Goal: Transaction & Acquisition: Purchase product/service

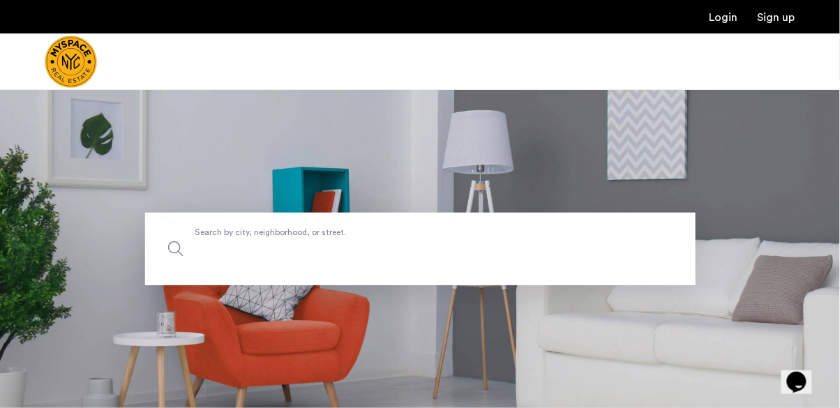
click at [584, 283] on input "Search by city, neighborhood, or street." at bounding box center [420, 249] width 551 height 73
click at [205, 285] on input "Search by city, neighborhood, or street." at bounding box center [420, 249] width 551 height 73
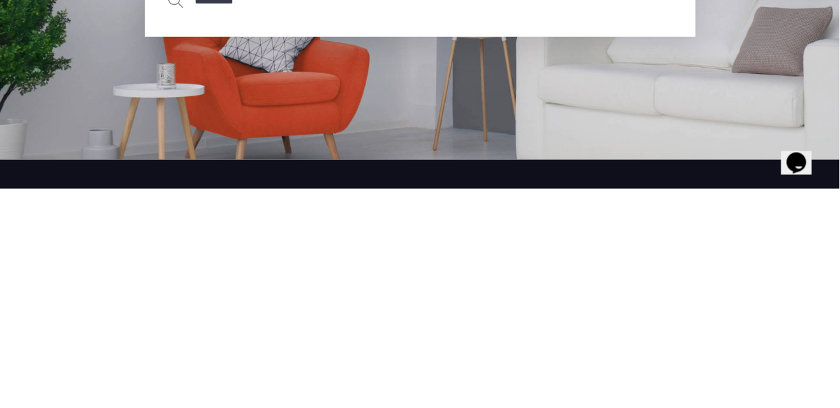
scroll to position [29, 0]
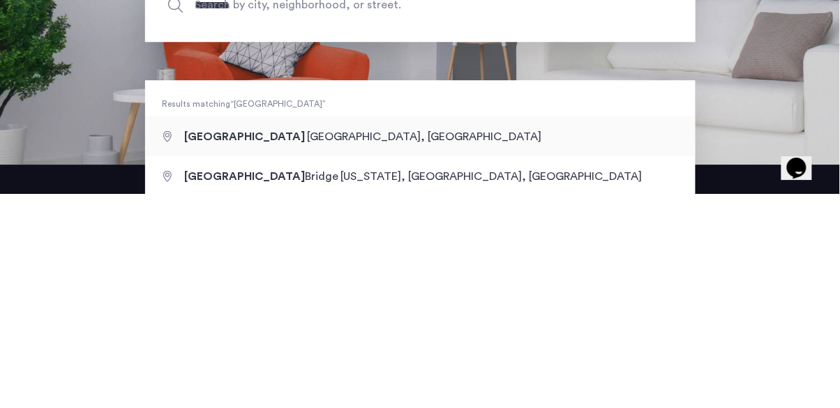
type input "**********"
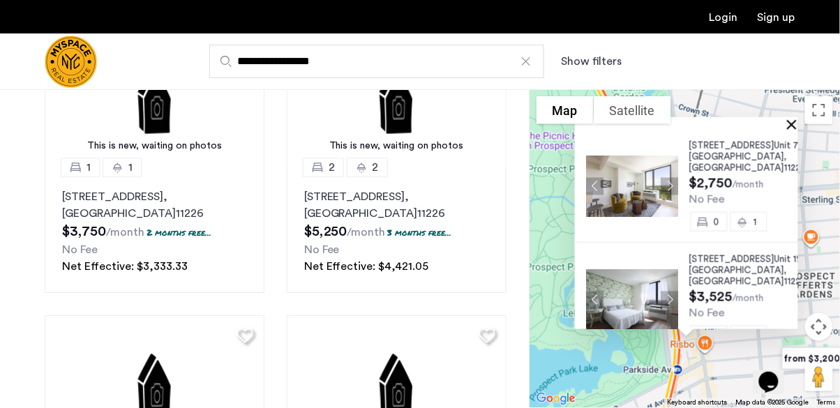
click at [791, 129] on button "Close" at bounding box center [795, 124] width 10 height 10
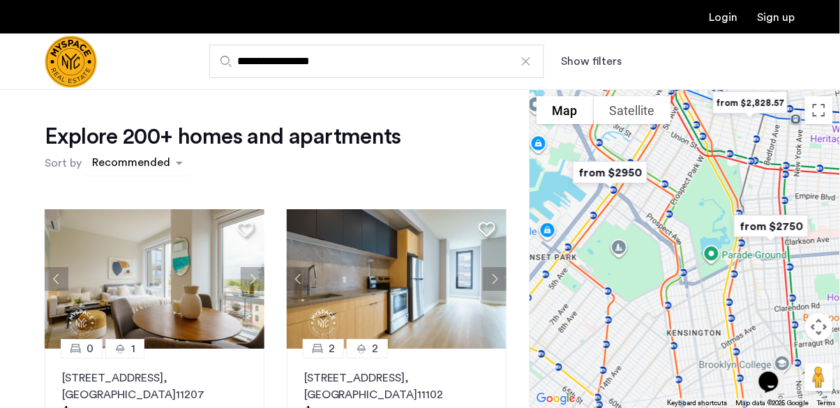
click at [121, 163] on div "sort-apartment" at bounding box center [131, 165] width 82 height 19
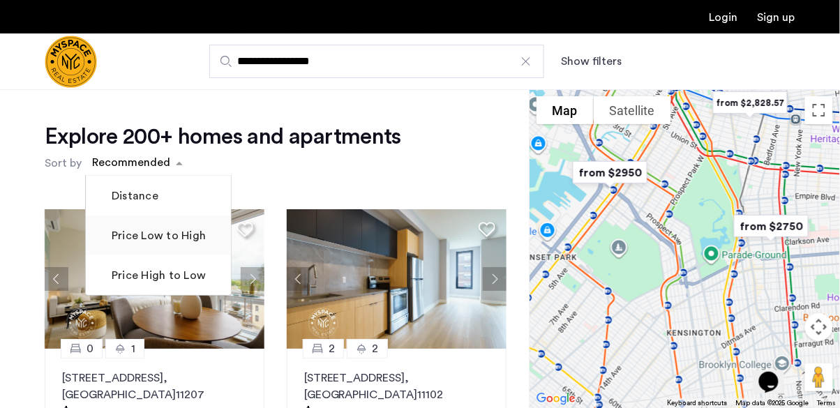
click at [130, 237] on label "Price Low to High" at bounding box center [157, 236] width 97 height 17
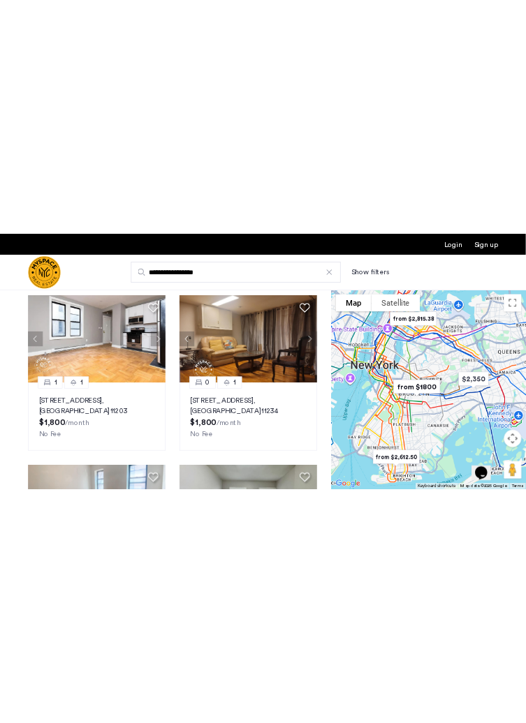
scroll to position [7, 0]
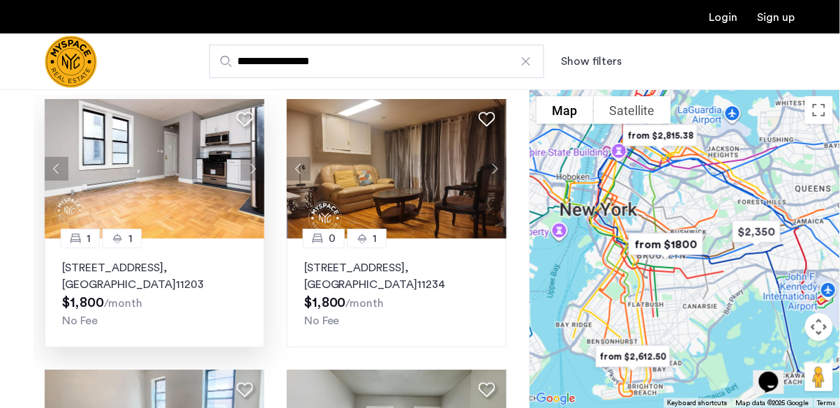
click at [162, 133] on img at bounding box center [155, 169] width 220 height 140
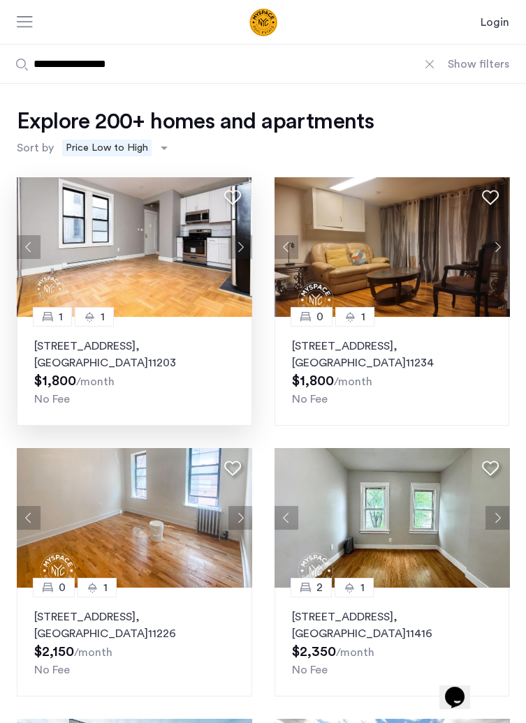
scroll to position [30, 0]
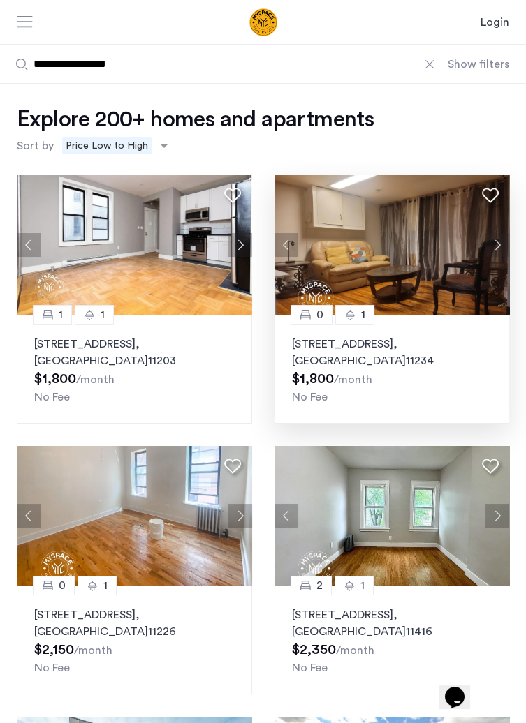
click at [463, 294] on img at bounding box center [391, 245] width 235 height 140
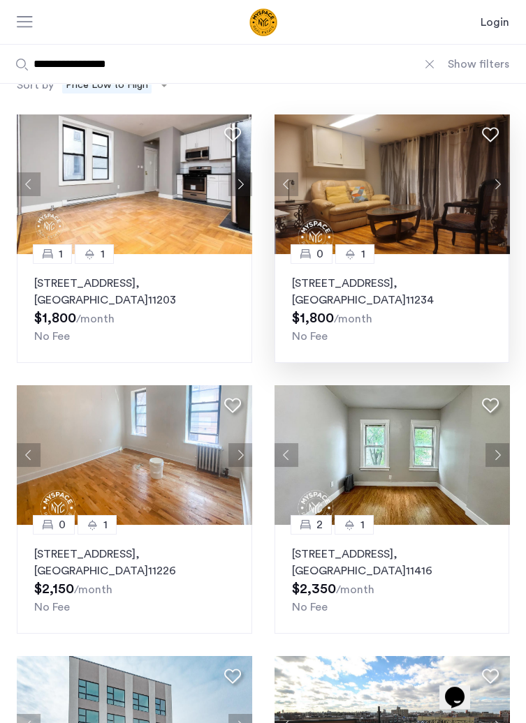
scroll to position [91, 0]
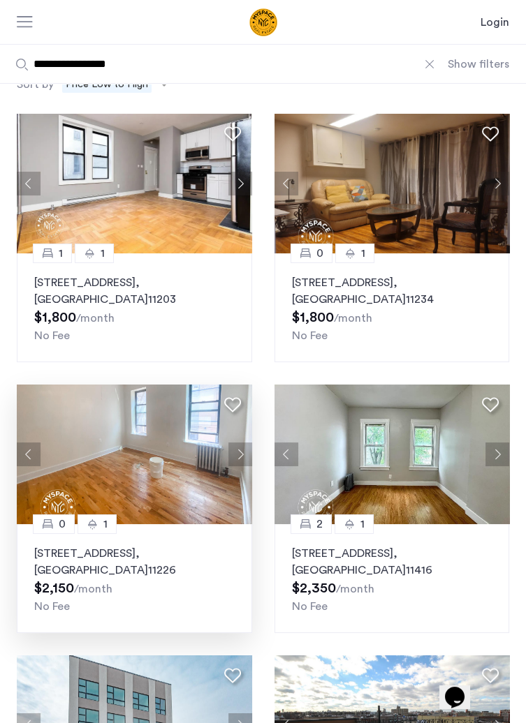
click at [93, 408] on img at bounding box center [134, 455] width 235 height 140
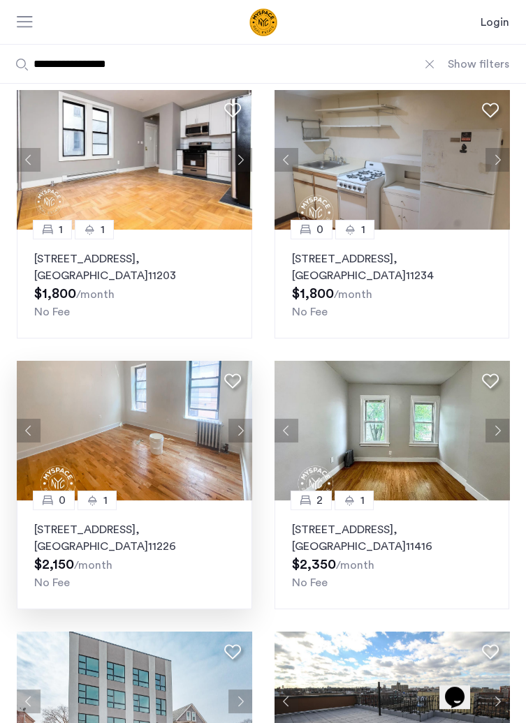
scroll to position [0, 0]
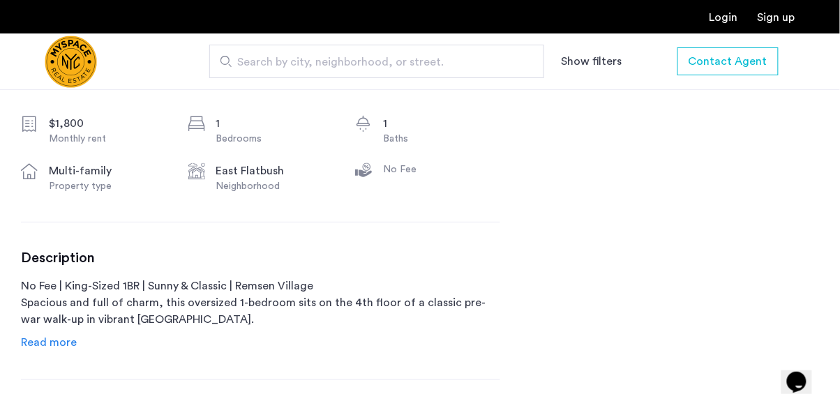
scroll to position [513, 0]
click at [55, 345] on span "Read more" at bounding box center [49, 342] width 56 height 11
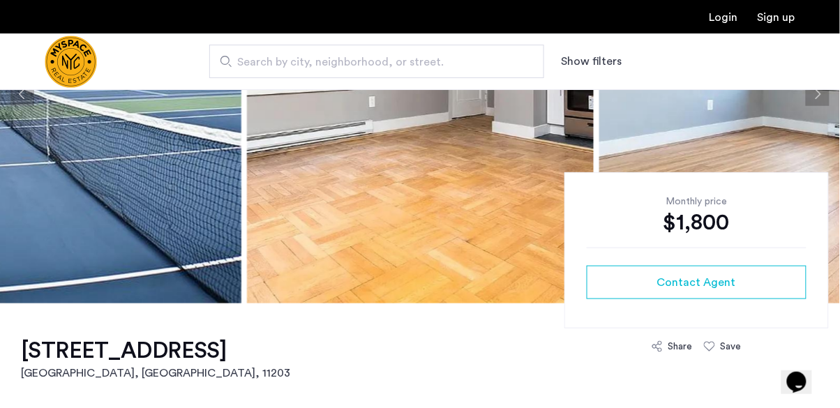
scroll to position [205, 0]
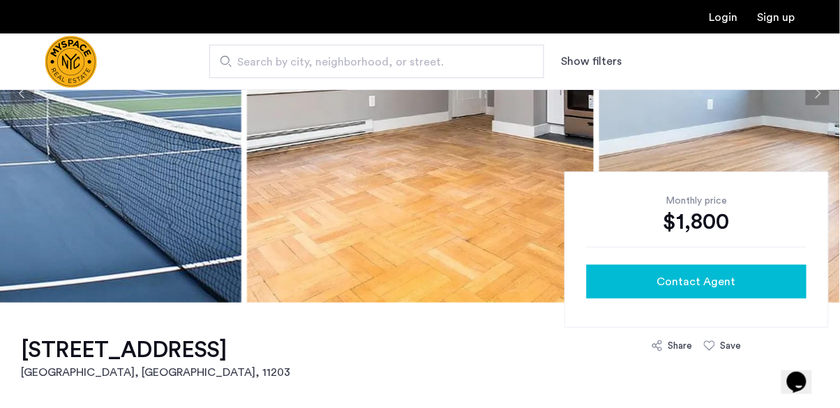
click at [723, 283] on span "Contact Agent" at bounding box center [697, 282] width 79 height 17
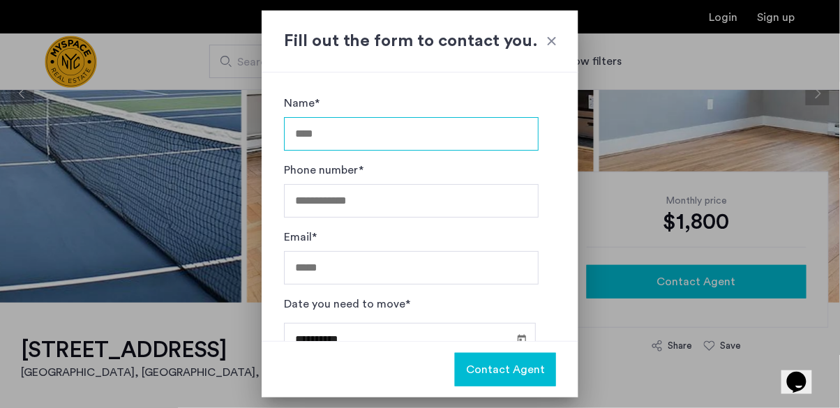
type input "**********"
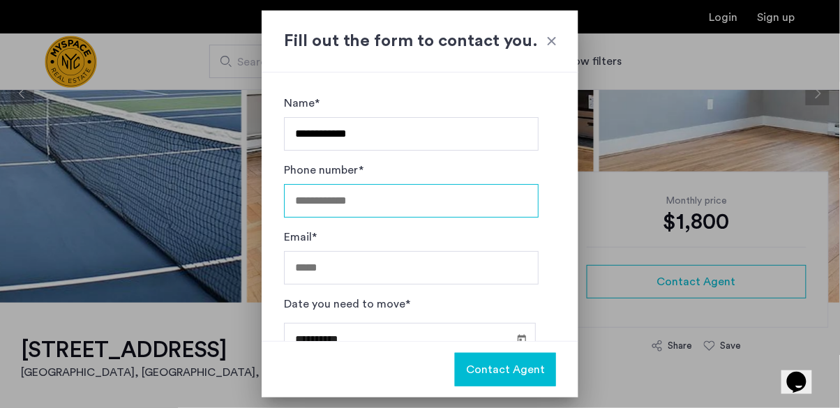
click at [485, 201] on input "Phone number*" at bounding box center [411, 201] width 255 height 34
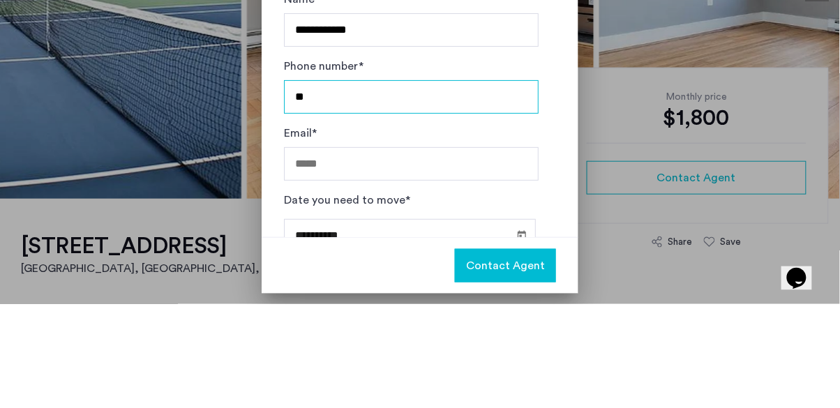
type input "***"
click at [299, 199] on input "********" at bounding box center [411, 201] width 255 height 34
click at [472, 195] on input "**********" at bounding box center [411, 201] width 255 height 34
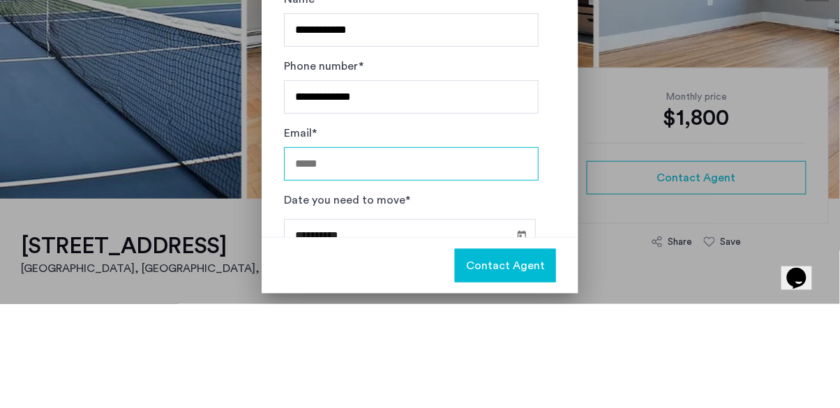
click at [475, 251] on div "Email*" at bounding box center [411, 262] width 255 height 67
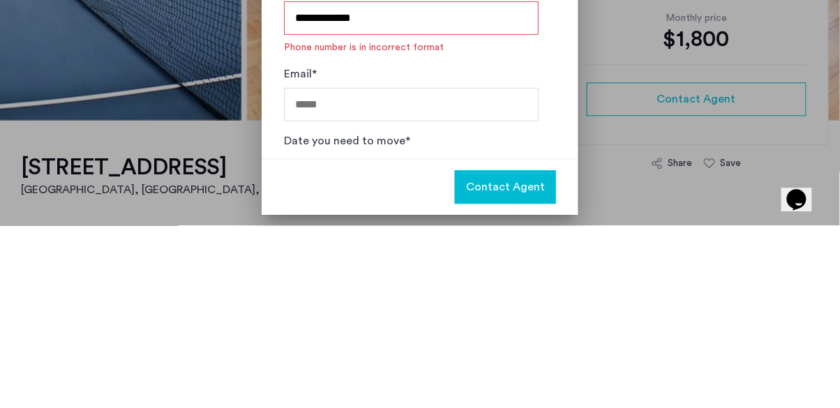
click at [483, 207] on input "**********" at bounding box center [411, 201] width 255 height 34
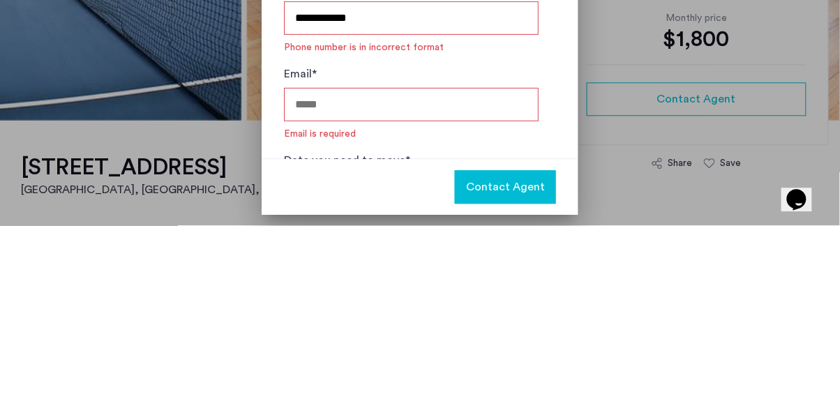
click at [494, 282] on input "Email*" at bounding box center [411, 288] width 255 height 34
click at [476, 194] on input "**********" at bounding box center [411, 201] width 255 height 34
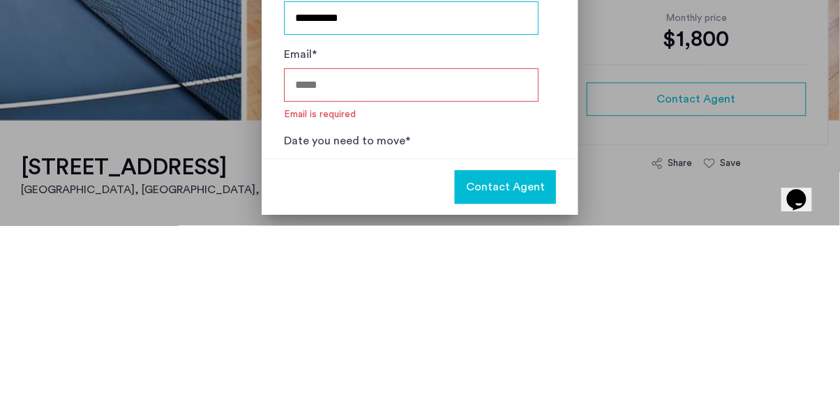
type input "**********"
click at [307, 260] on input "Email*" at bounding box center [411, 268] width 255 height 34
type input "**********"
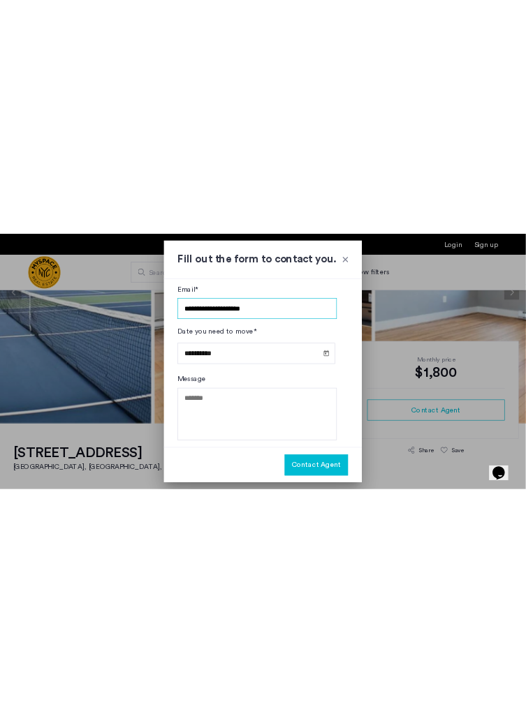
scroll to position [153, 0]
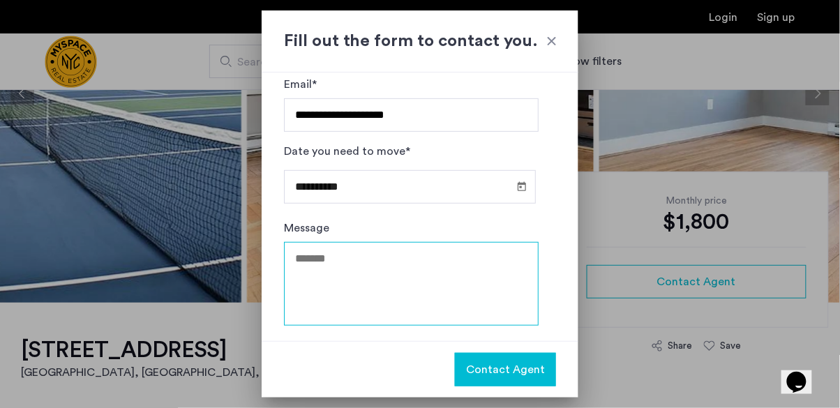
click at [315, 257] on textarea "Message" at bounding box center [411, 284] width 255 height 84
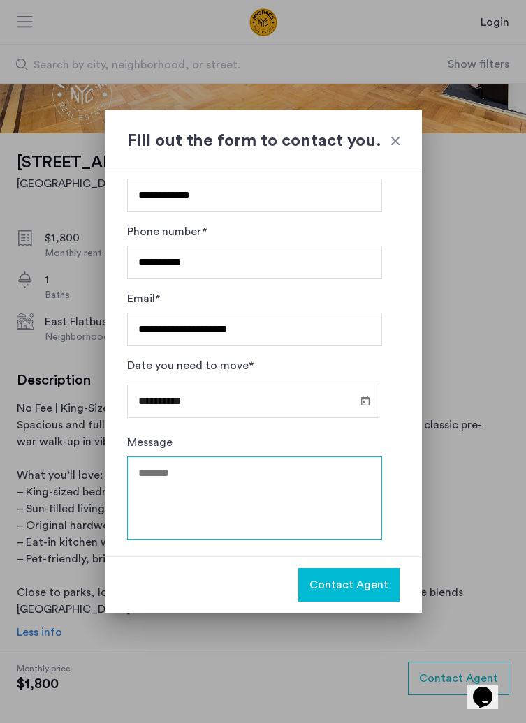
scroll to position [38, 0]
click at [267, 408] on textarea "Message" at bounding box center [254, 499] width 255 height 84
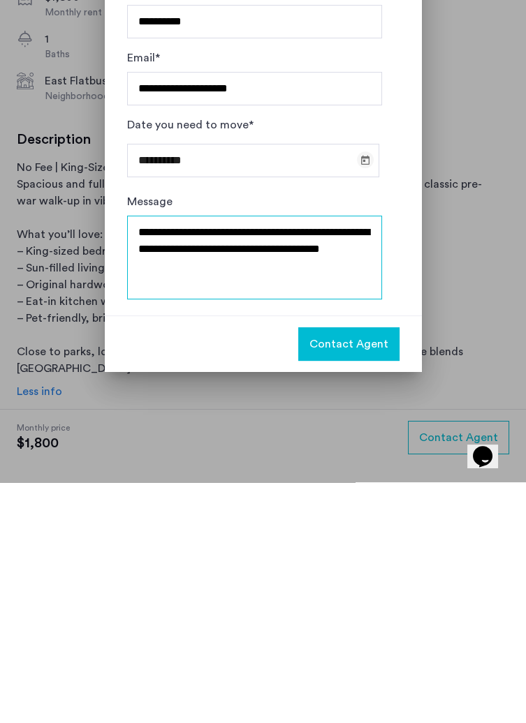
type textarea "**********"
click at [359, 399] on span "Open calendar" at bounding box center [365, 401] width 34 height 34
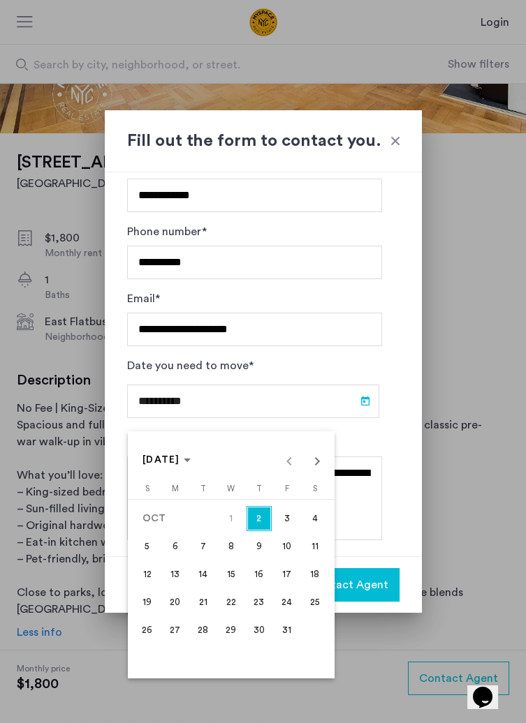
click at [172, 408] on span "13" at bounding box center [175, 574] width 25 height 25
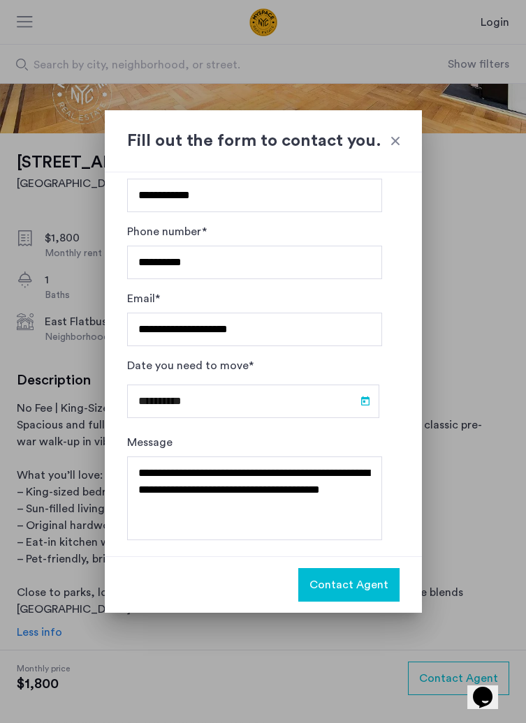
type input "**********"
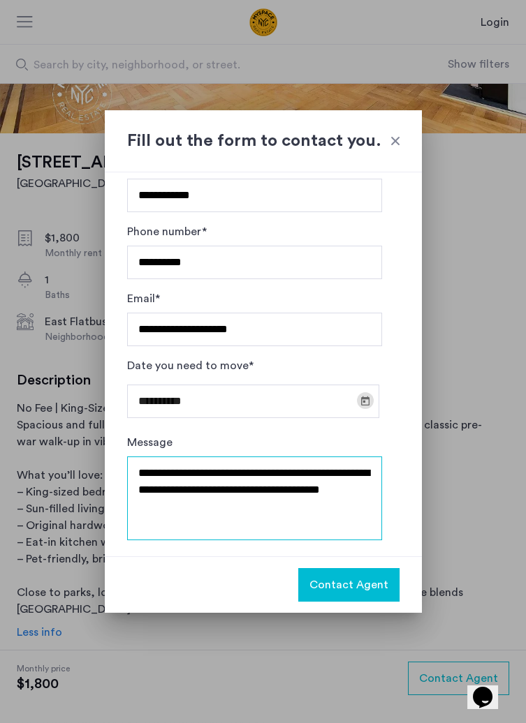
click at [221, 408] on textarea "**********" at bounding box center [254, 499] width 255 height 84
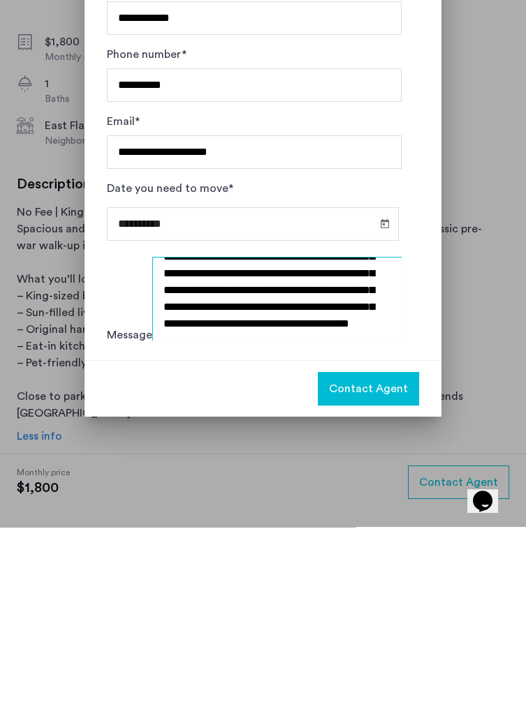
scroll to position [73, 0]
click at [186, 408] on textarea "**********" at bounding box center [276, 495] width 249 height 84
click at [266, 408] on textarea "**********" at bounding box center [276, 495] width 249 height 84
type textarea "**********"
click at [373, 408] on span "Contact Agent" at bounding box center [368, 585] width 79 height 17
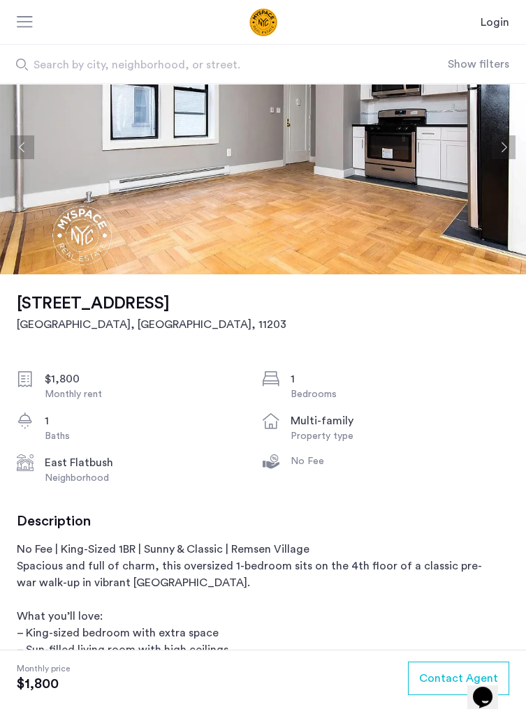
scroll to position [0, 0]
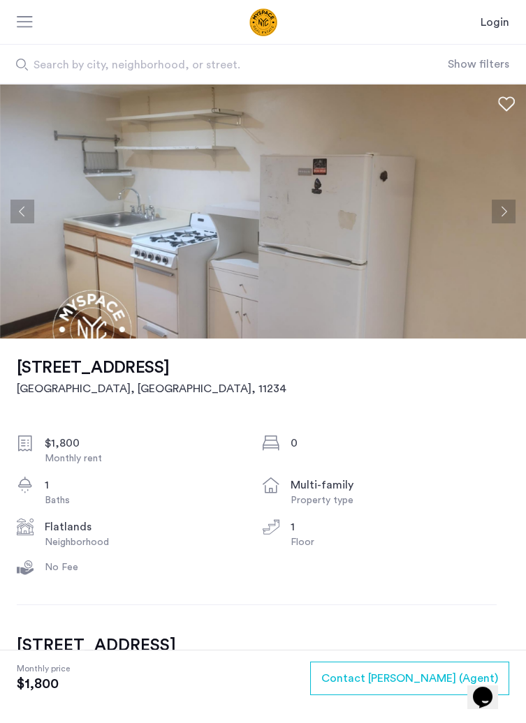
click at [500, 211] on button "Next apartment" at bounding box center [503, 212] width 24 height 24
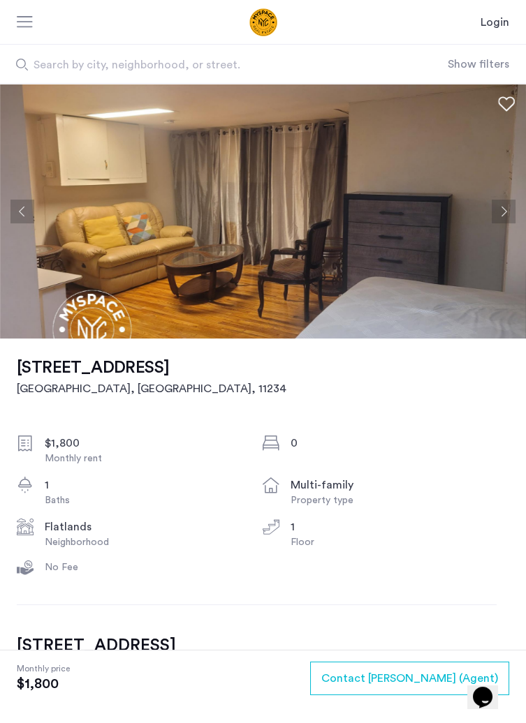
click at [502, 212] on button "Next apartment" at bounding box center [503, 212] width 24 height 24
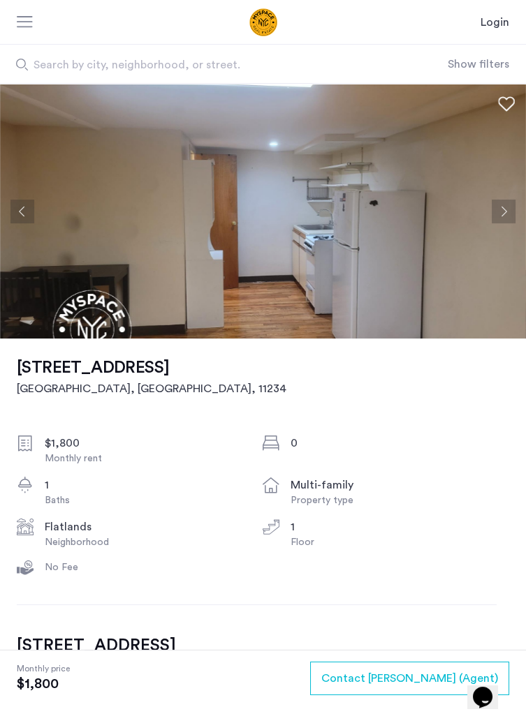
click at [500, 212] on button "Next apartment" at bounding box center [503, 212] width 24 height 24
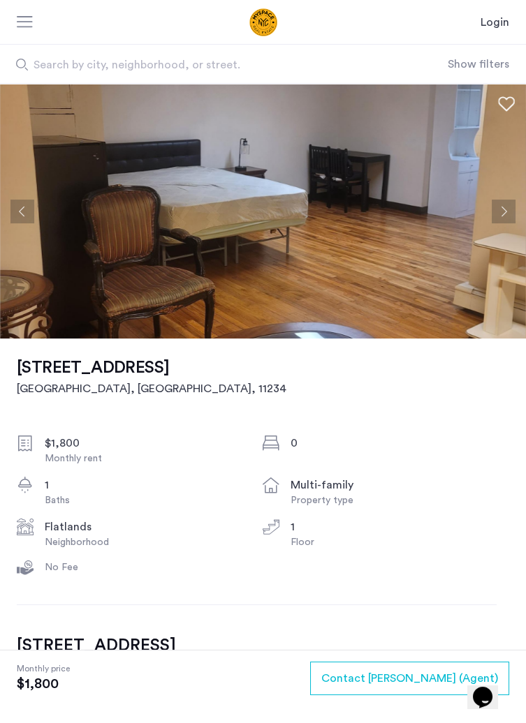
click at [501, 209] on button "Next apartment" at bounding box center [503, 212] width 24 height 24
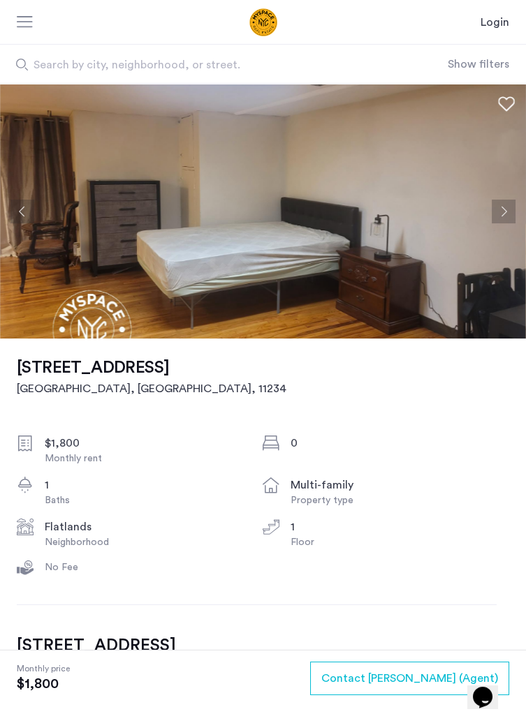
click at [24, 203] on button "Previous apartment" at bounding box center [22, 212] width 24 height 24
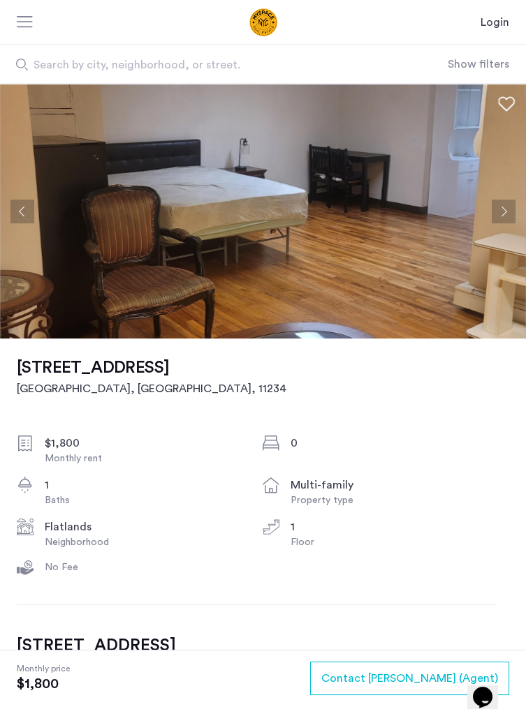
click at [506, 212] on button "Next apartment" at bounding box center [503, 212] width 24 height 24
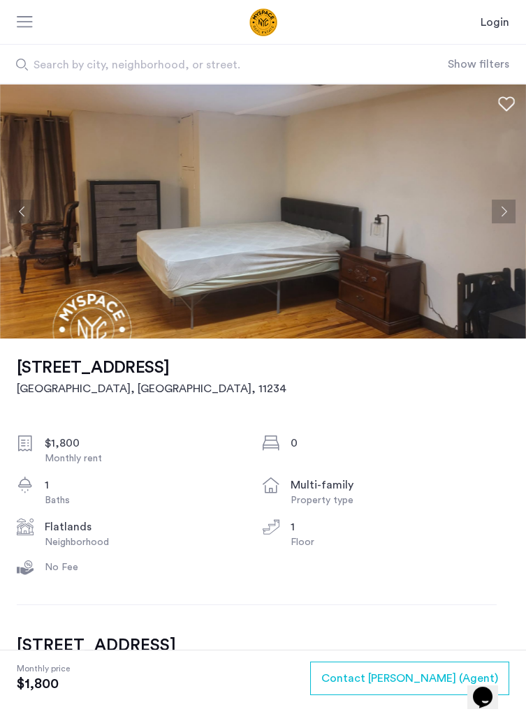
click at [503, 214] on button "Next apartment" at bounding box center [503, 212] width 24 height 24
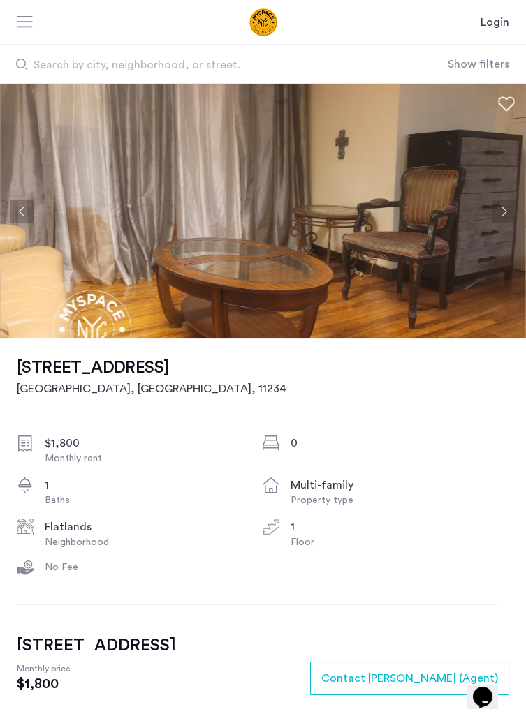
click at [493, 214] on button "Next apartment" at bounding box center [503, 212] width 24 height 24
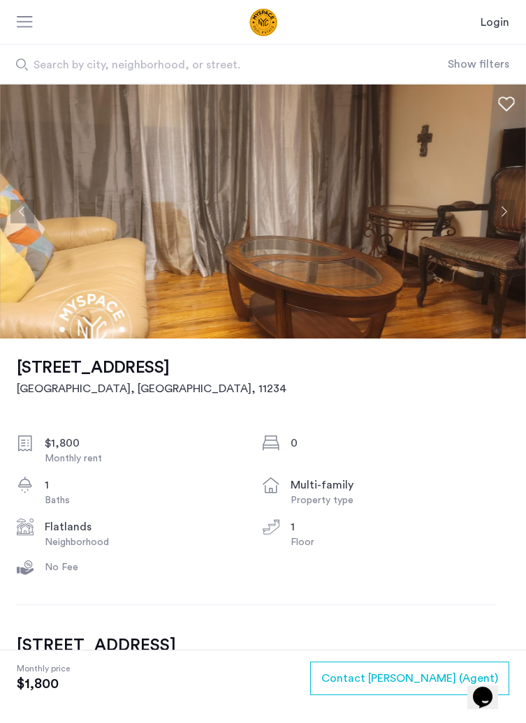
click at [496, 214] on button "Next apartment" at bounding box center [503, 212] width 24 height 24
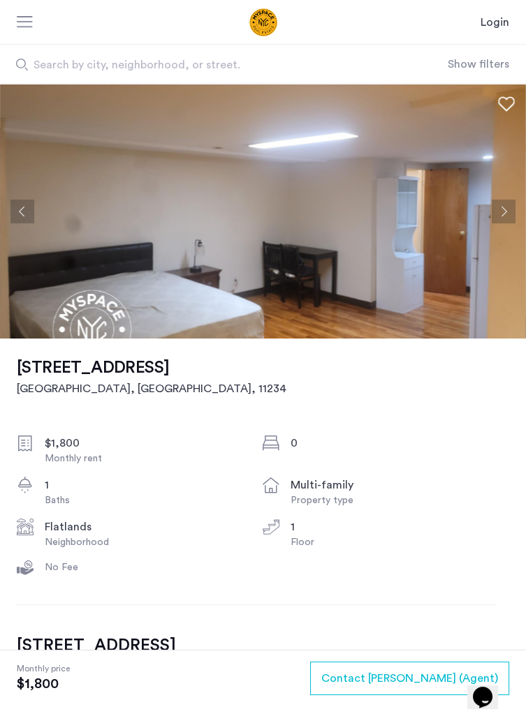
click at [502, 209] on button "Next apartment" at bounding box center [503, 212] width 24 height 24
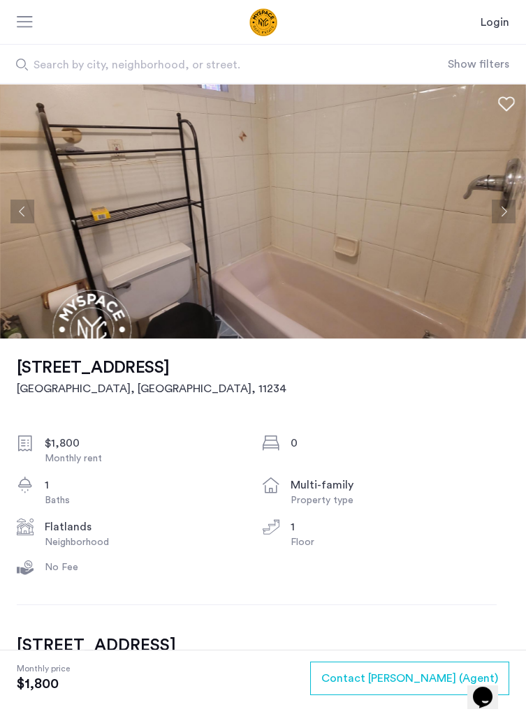
click at [497, 211] on button "Next apartment" at bounding box center [503, 212] width 24 height 24
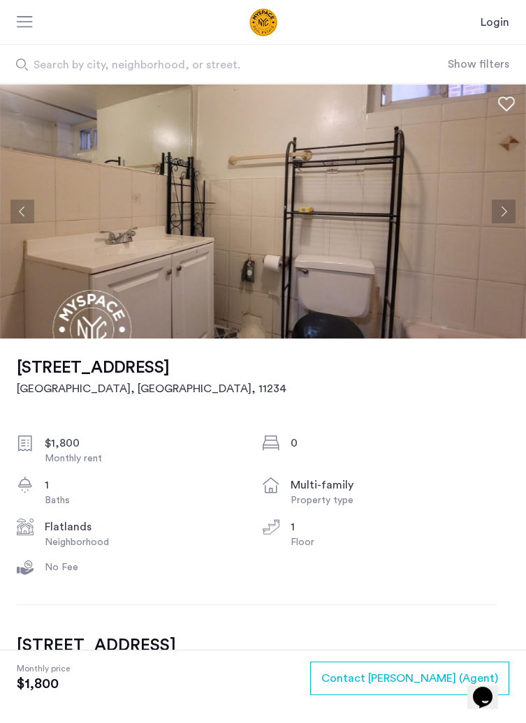
click at [497, 207] on button "Next apartment" at bounding box center [503, 212] width 24 height 24
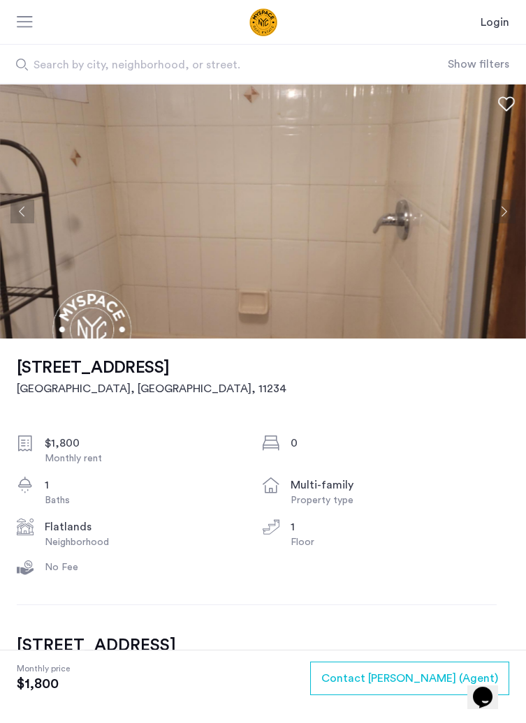
click at [499, 207] on button "Next apartment" at bounding box center [503, 212] width 24 height 24
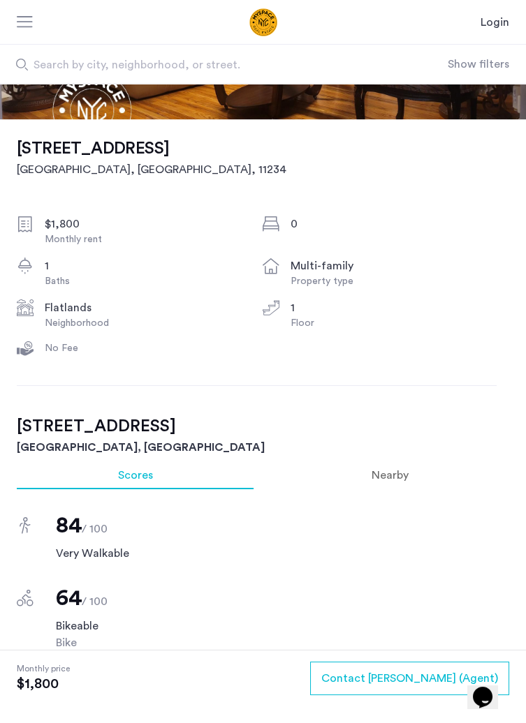
scroll to position [218, 0]
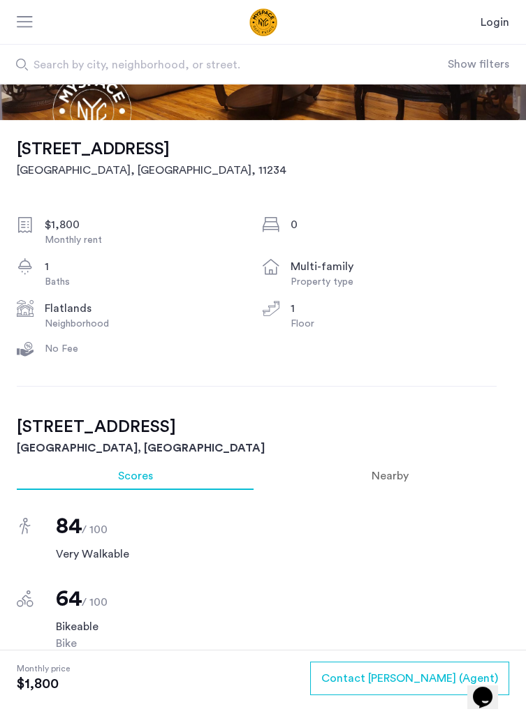
click at [433, 410] on div "1032 East 59th Street, Unit 1 Brooklyn, NY , 11234 $1,800 Monthly rent 0 1 Bath…" at bounding box center [257, 267] width 480 height 295
click at [434, 415] on h2 "1032 East 59th Street, Unit 1" at bounding box center [263, 427] width 492 height 25
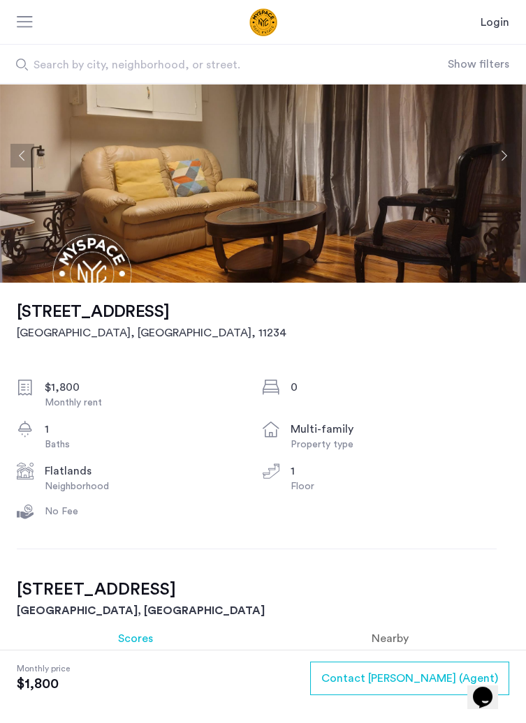
scroll to position [0, 0]
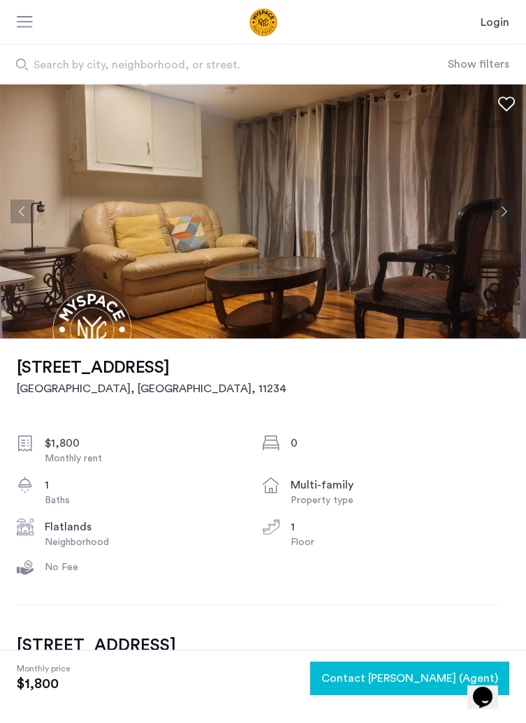
click at [433, 674] on span "Contact Belle (Agent)" at bounding box center [409, 678] width 177 height 17
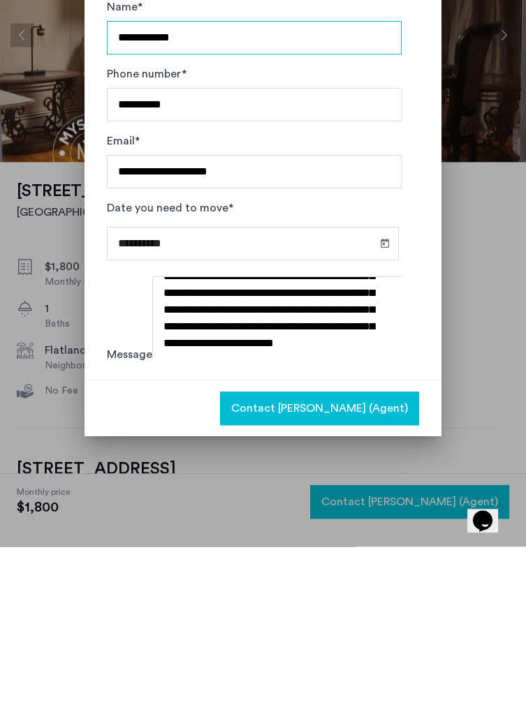
scroll to position [84, 0]
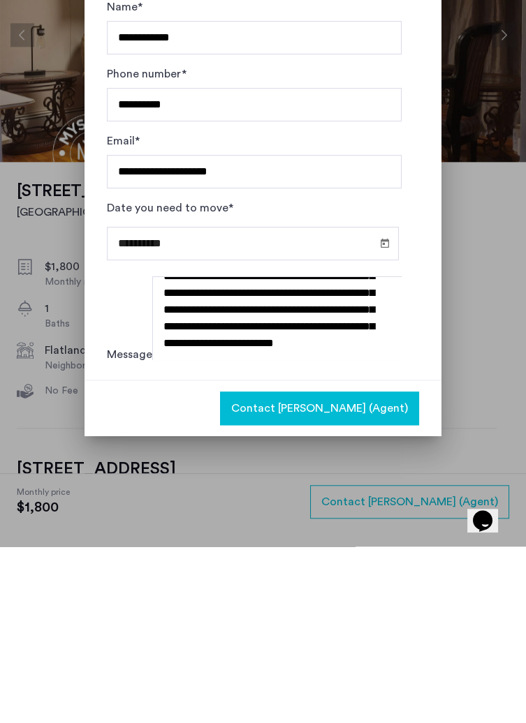
click at [357, 584] on span "Contact Belle (Agent)" at bounding box center [319, 585] width 177 height 17
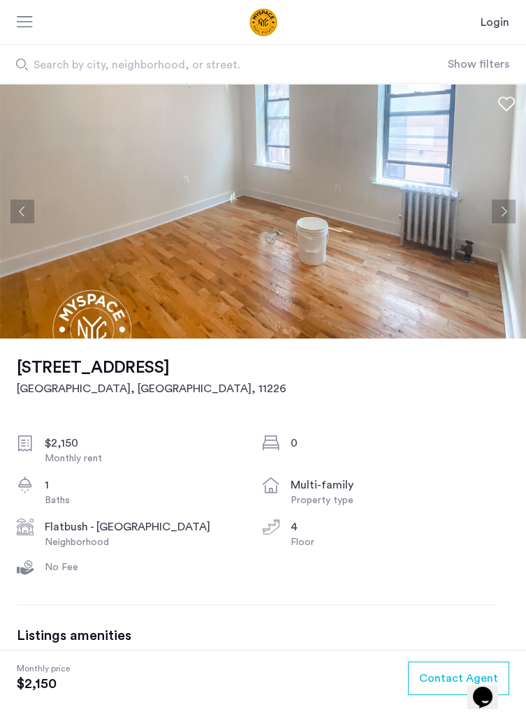
click at [503, 212] on button "Next apartment" at bounding box center [503, 212] width 24 height 24
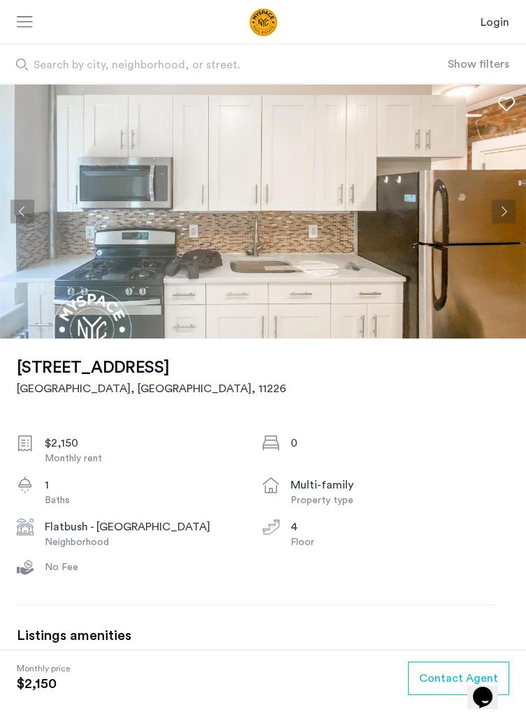
click at [497, 208] on button "Next apartment" at bounding box center [503, 212] width 24 height 24
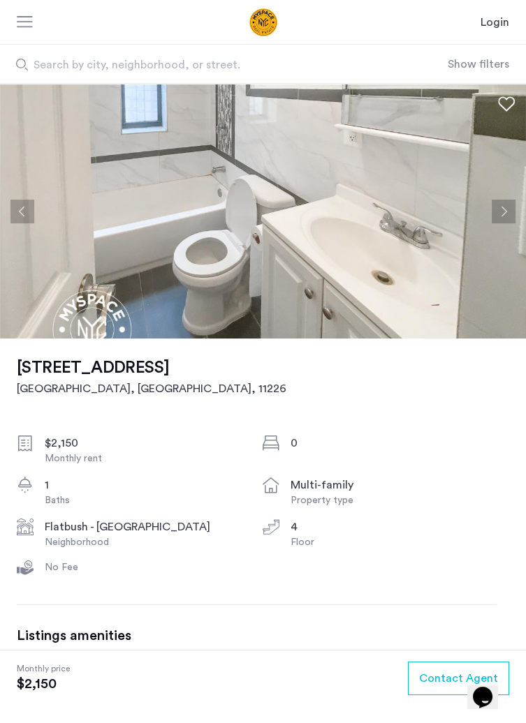
click at [494, 209] on button "Next apartment" at bounding box center [503, 212] width 24 height 24
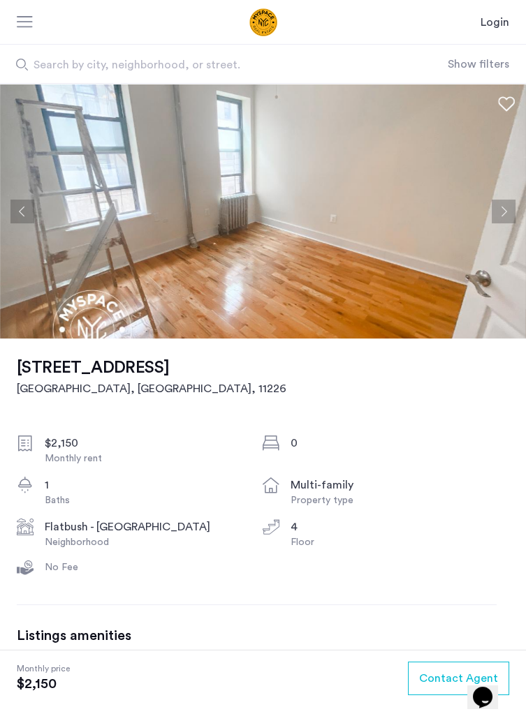
click at [500, 208] on button "Next apartment" at bounding box center [503, 212] width 24 height 24
click at [501, 208] on button "Next apartment" at bounding box center [503, 212] width 24 height 24
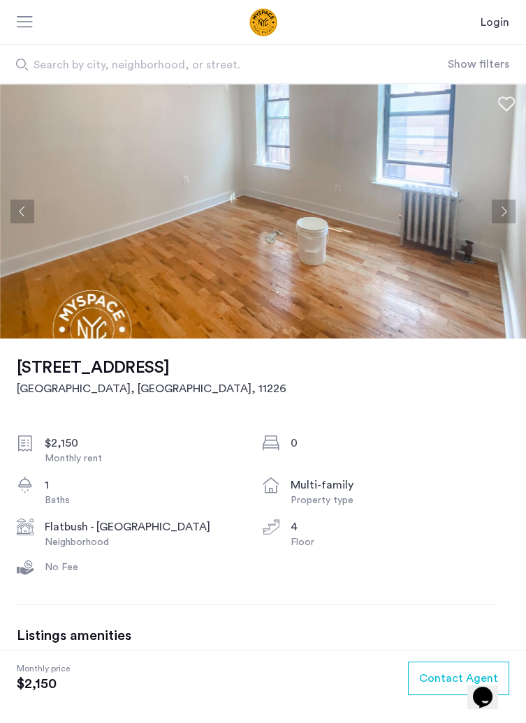
click at [503, 210] on button "Next apartment" at bounding box center [503, 212] width 24 height 24
click at [503, 209] on button "Next apartment" at bounding box center [503, 212] width 24 height 24
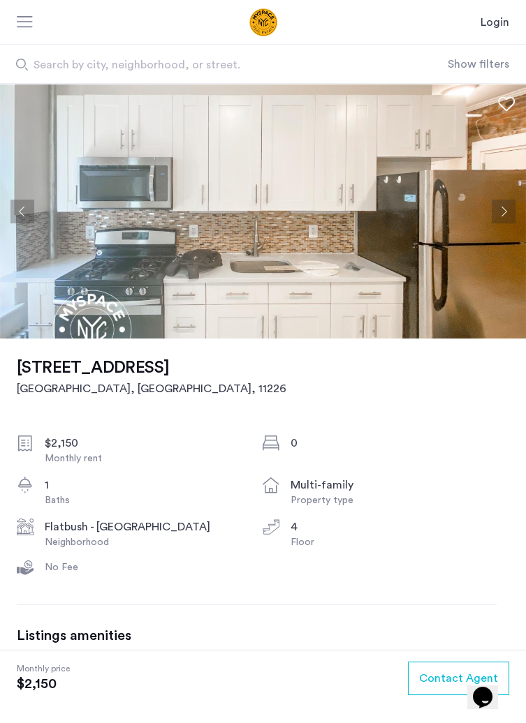
click at [500, 209] on button "Next apartment" at bounding box center [503, 212] width 24 height 24
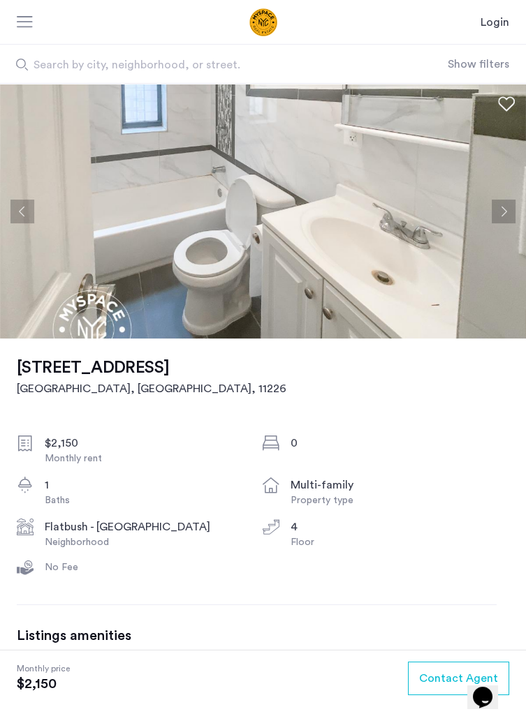
click at [508, 205] on button "Next apartment" at bounding box center [503, 212] width 24 height 24
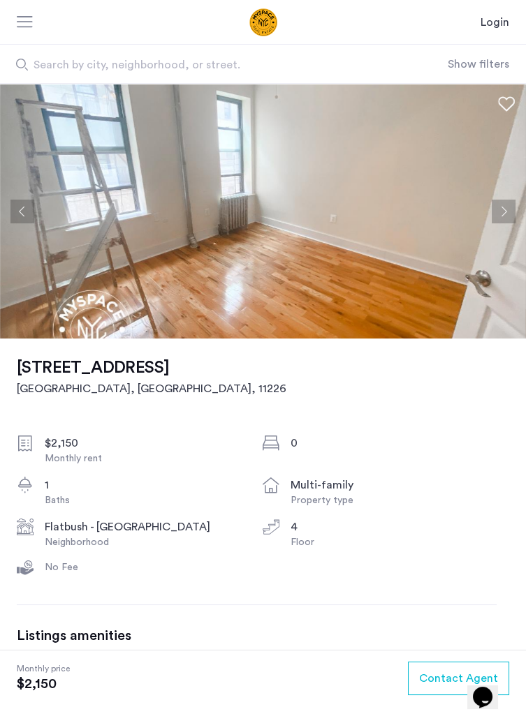
click at [506, 207] on button "Next apartment" at bounding box center [503, 212] width 24 height 24
click at [506, 206] on button "Next apartment" at bounding box center [503, 212] width 24 height 24
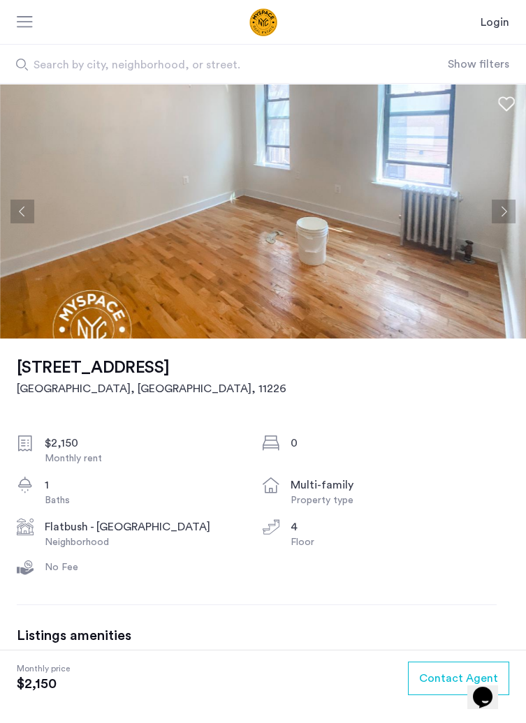
click at [502, 207] on button "Next apartment" at bounding box center [503, 212] width 24 height 24
click at [503, 209] on button "Next apartment" at bounding box center [503, 212] width 24 height 24
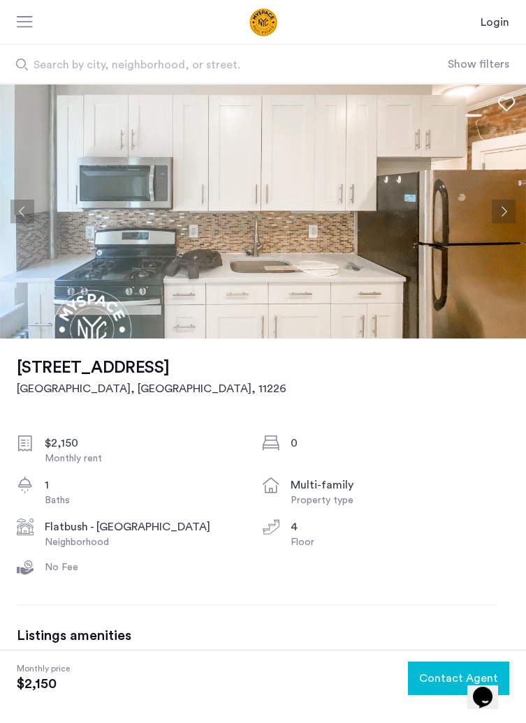
click at [436, 682] on span "Contact Agent" at bounding box center [458, 678] width 79 height 17
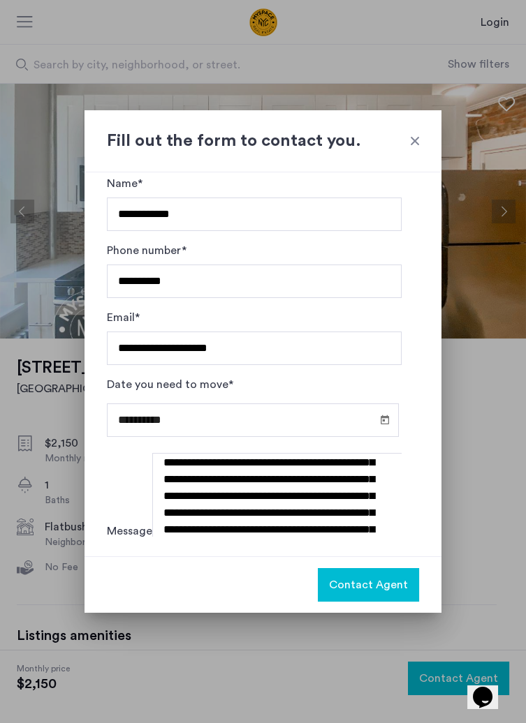
scroll to position [84, 0]
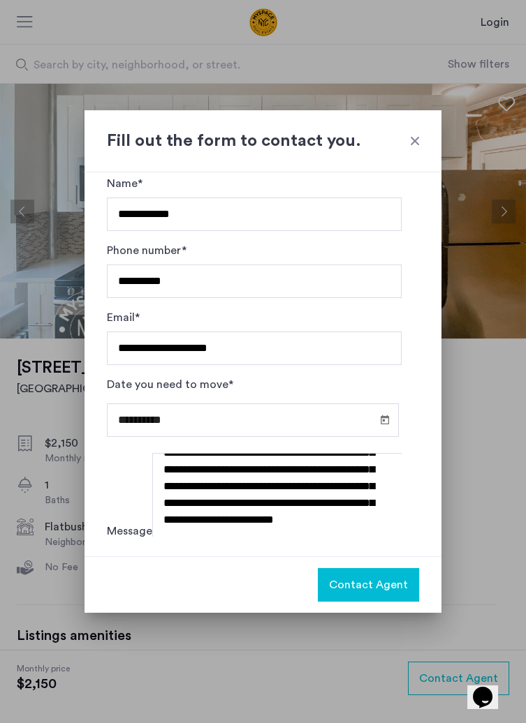
click at [408, 141] on div at bounding box center [415, 141] width 14 height 14
